Goal: Find contact information: Obtain details needed to contact an individual or organization

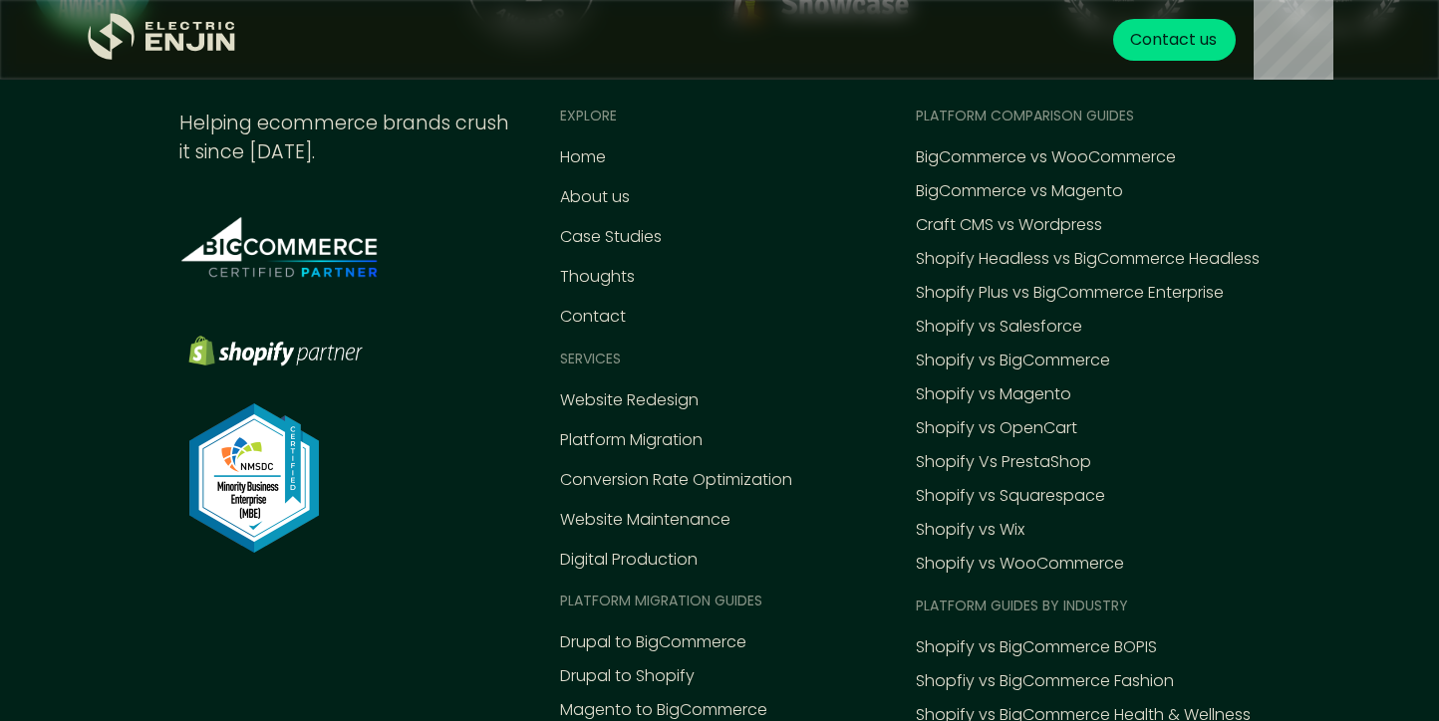
scroll to position [9024, 0]
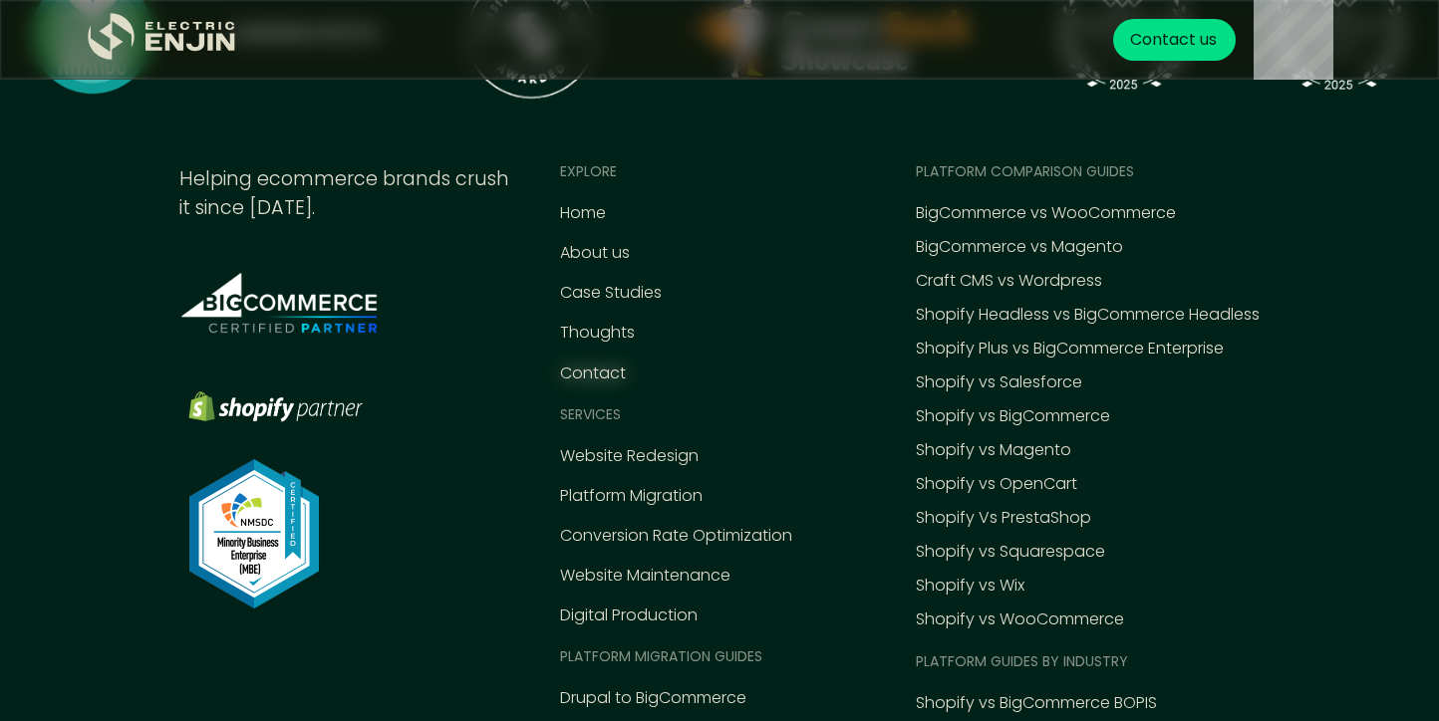
click at [592, 368] on div "Contact" at bounding box center [593, 374] width 66 height 24
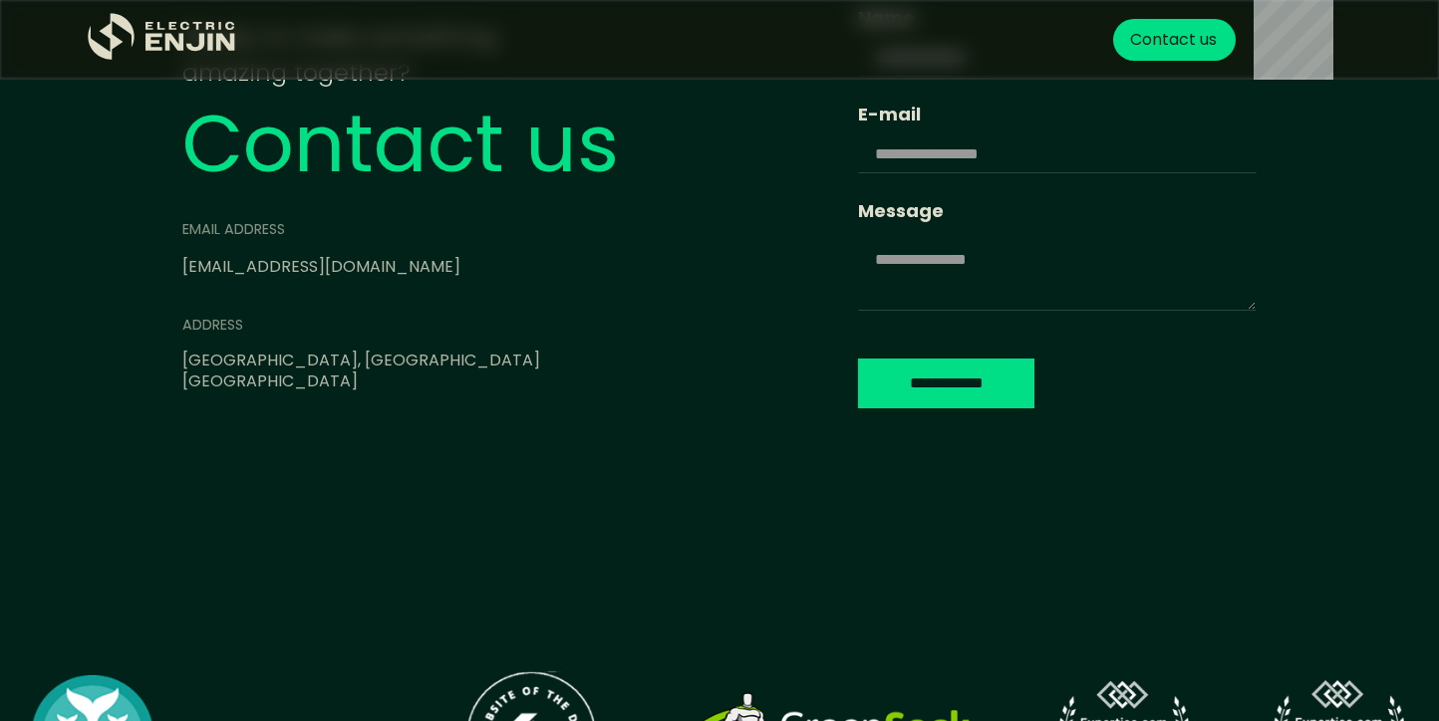
scroll to position [162, 0]
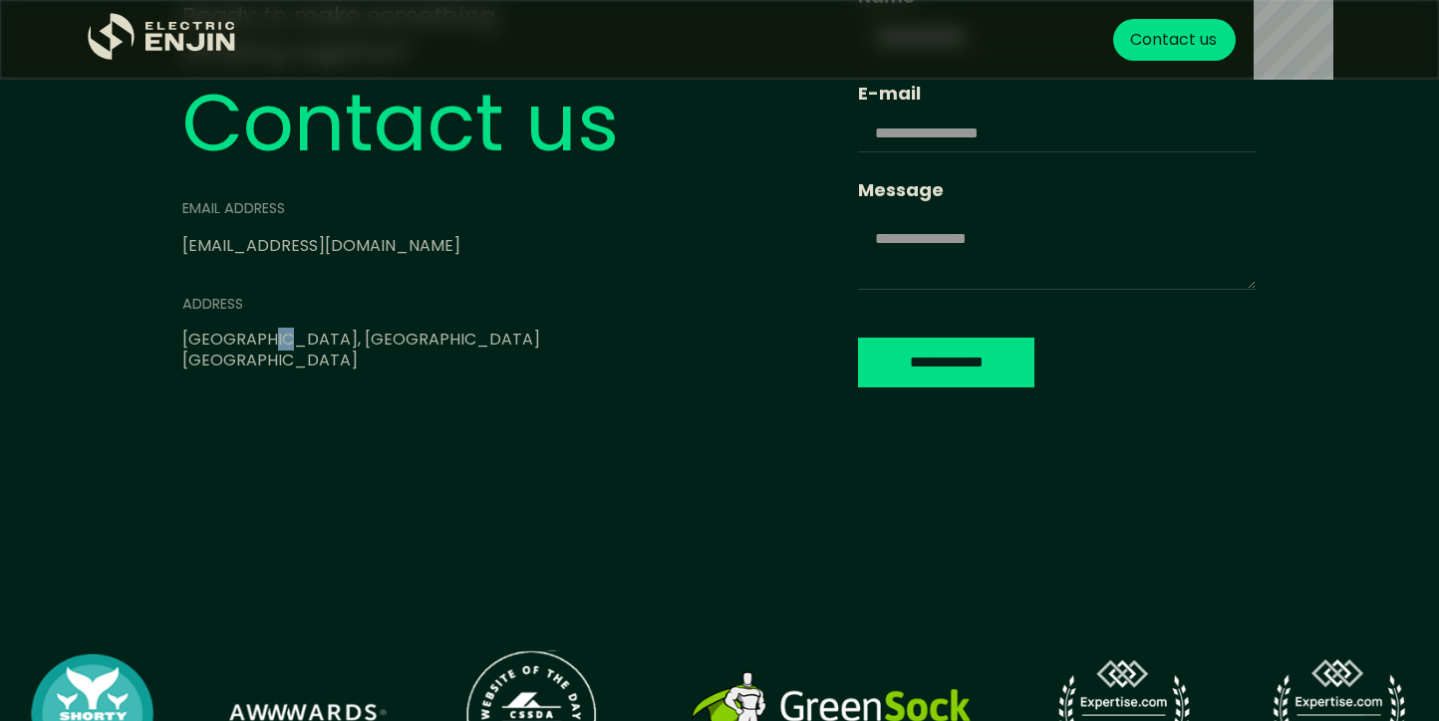
drag, startPoint x: 256, startPoint y: 341, endPoint x: 274, endPoint y: 341, distance: 17.9
click at [274, 341] on div "[GEOGRAPHIC_DATA], [GEOGRAPHIC_DATA]" at bounding box center [466, 340] width 568 height 21
click at [238, 340] on div "[GEOGRAPHIC_DATA], [GEOGRAPHIC_DATA]" at bounding box center [466, 340] width 568 height 21
drag, startPoint x: 182, startPoint y: 339, endPoint x: 243, endPoint y: 338, distance: 60.8
click at [243, 338] on div "[GEOGRAPHIC_DATA], [GEOGRAPHIC_DATA]" at bounding box center [466, 340] width 568 height 21
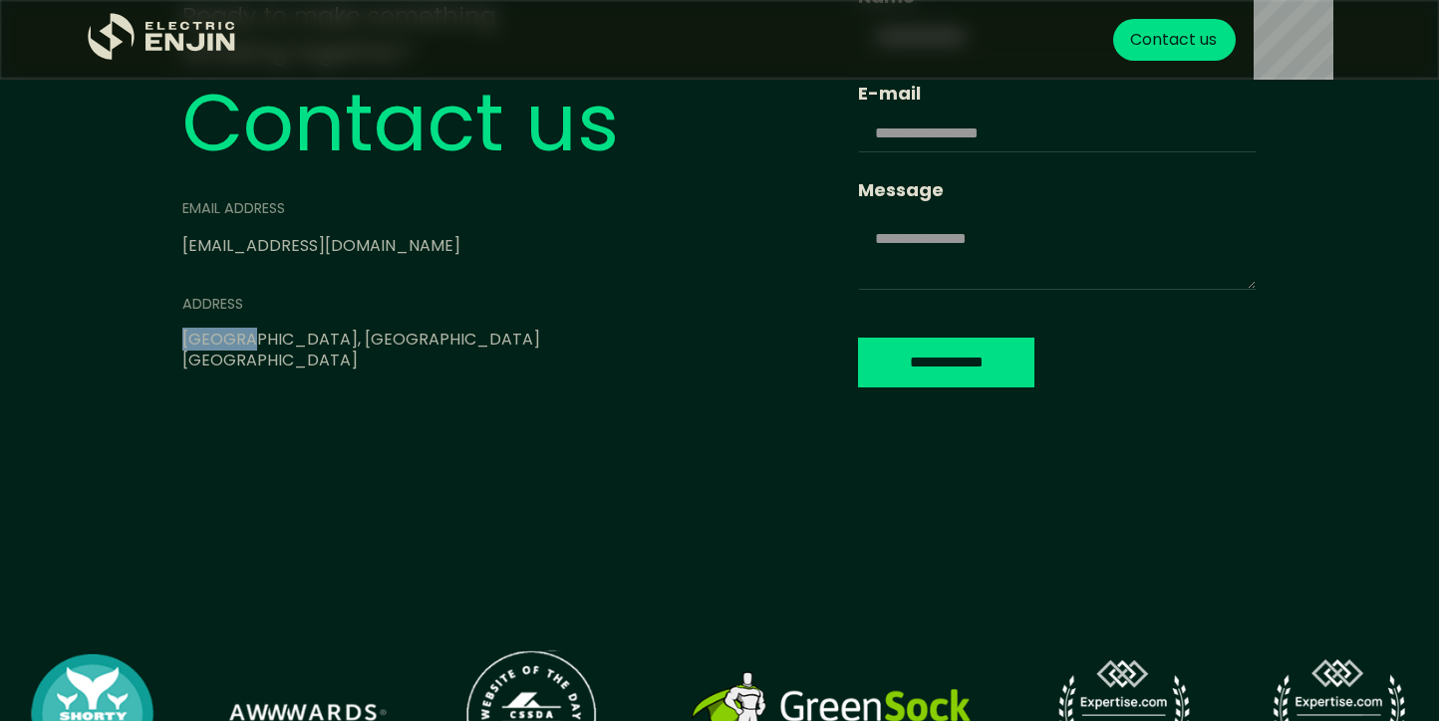
copy div "[GEOGRAPHIC_DATA]"
